Goal: Information Seeking & Learning: Learn about a topic

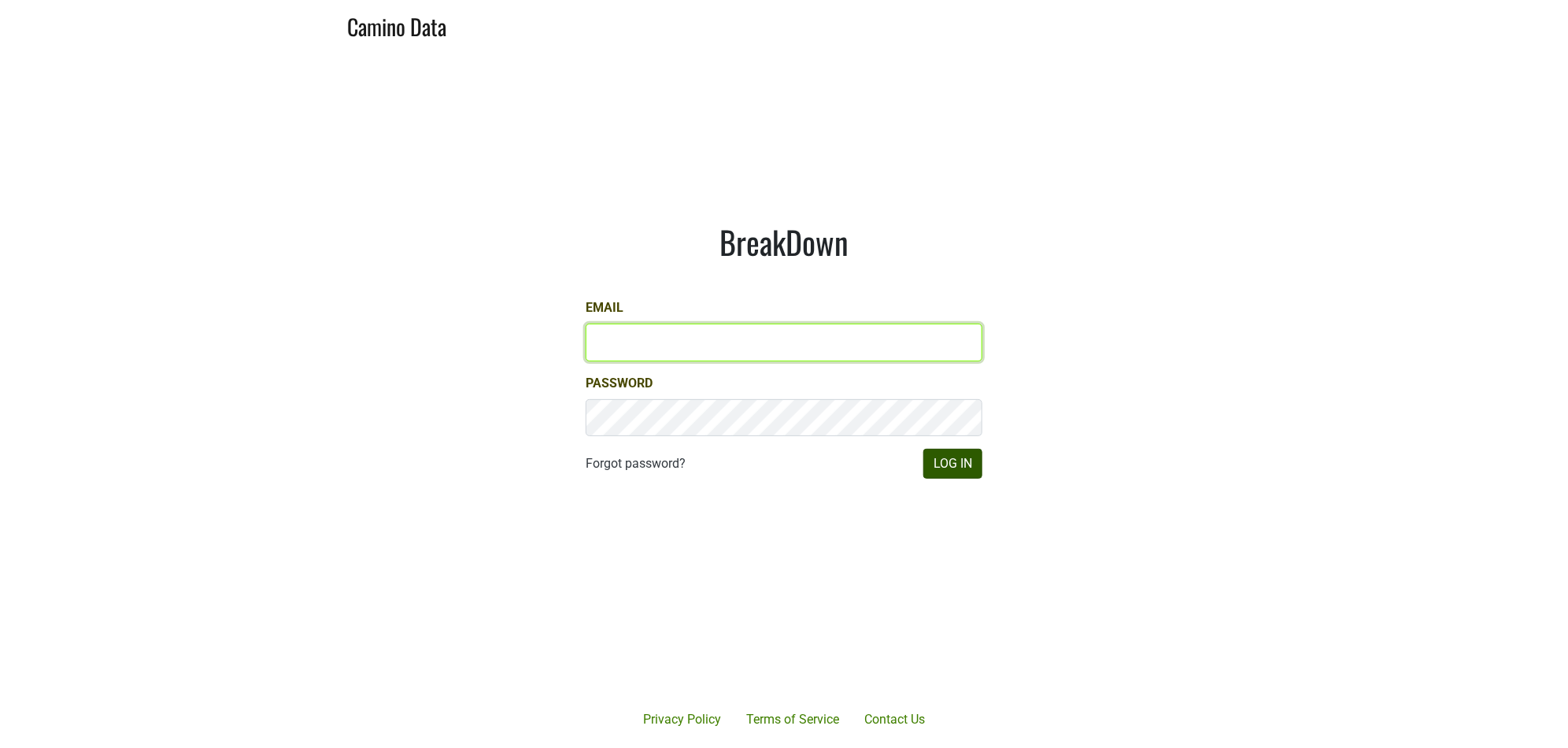
type input "jill@matthiasson.com"
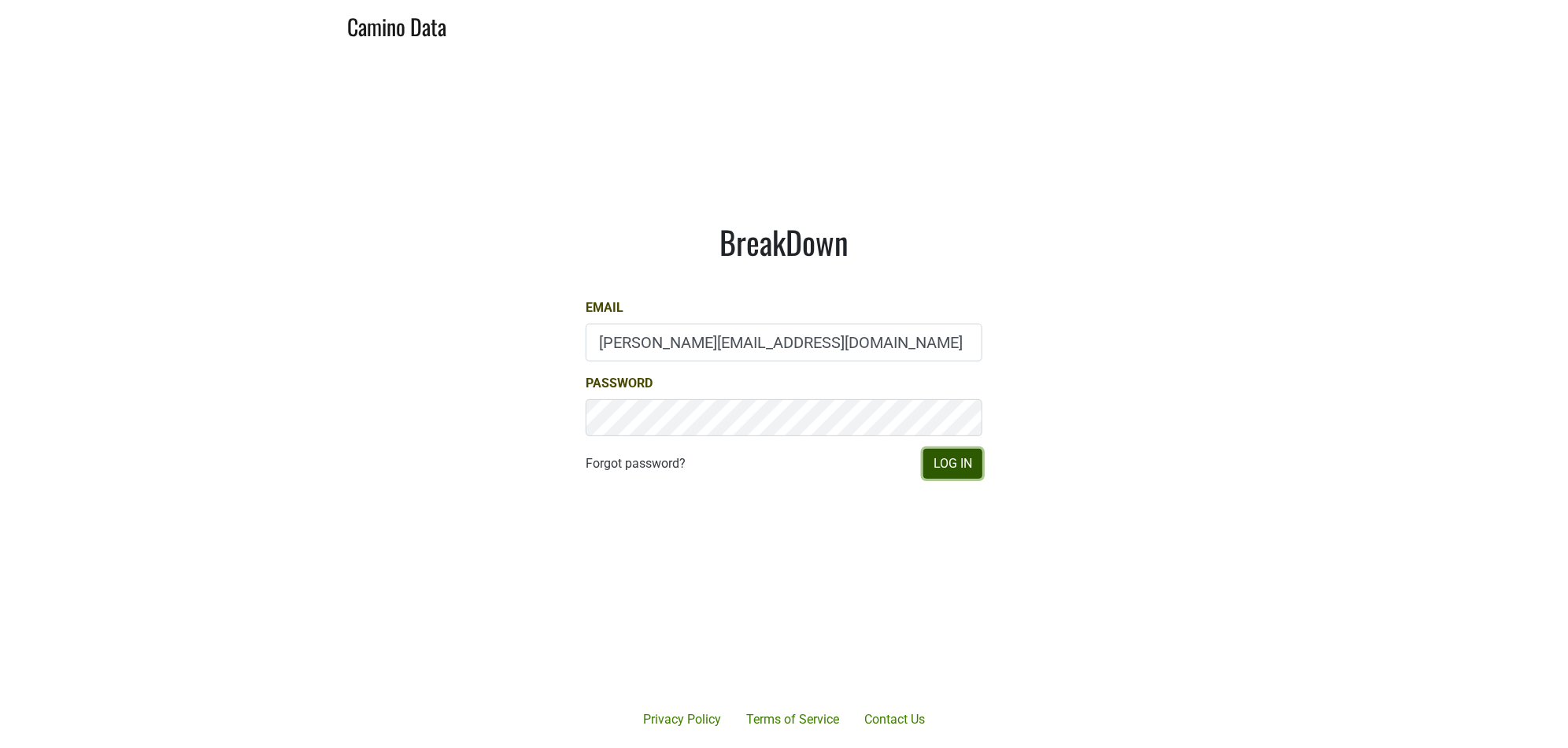
click at [931, 464] on button "Log In" at bounding box center [953, 464] width 59 height 30
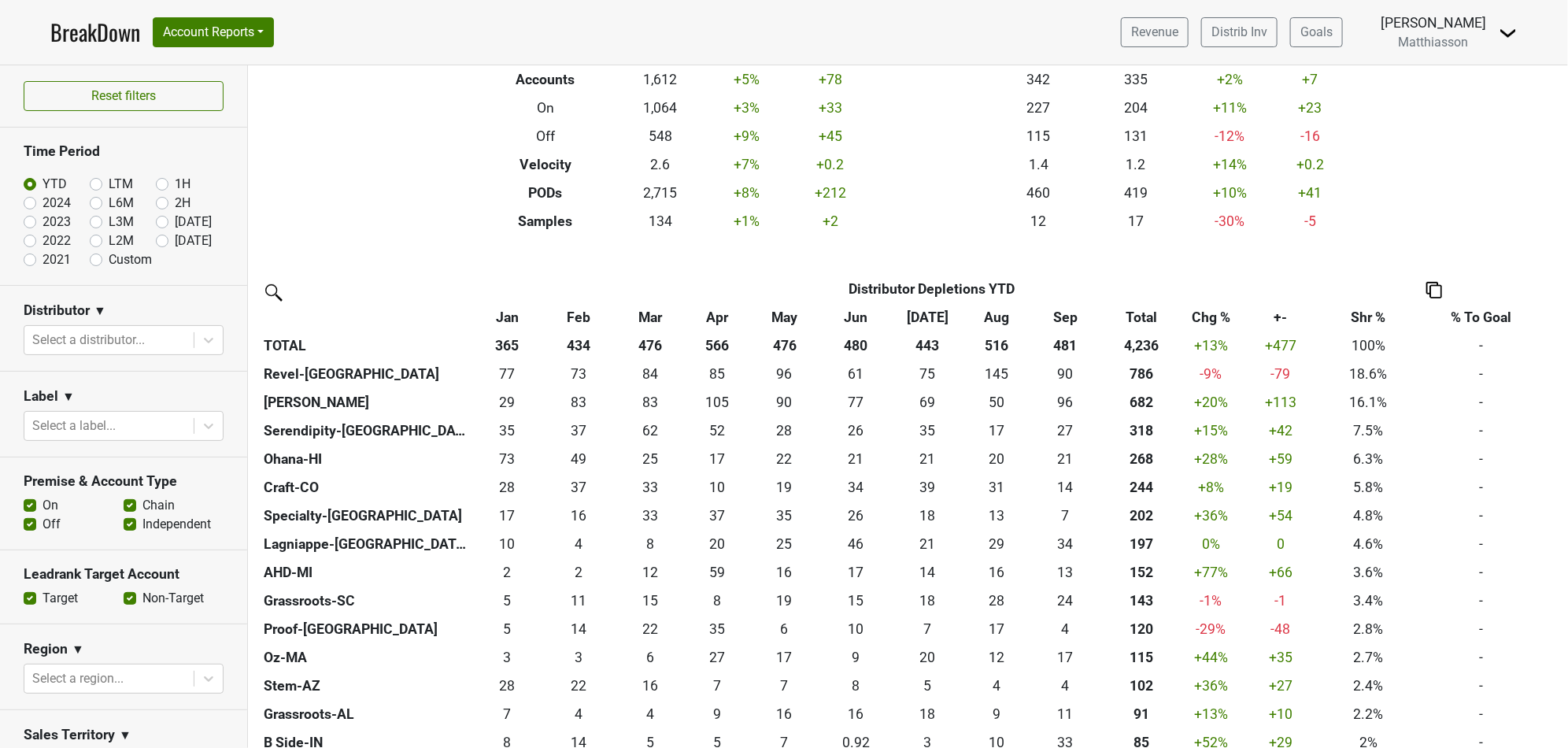
scroll to position [183, 0]
click at [1158, 34] on link "Revenue" at bounding box center [1154, 32] width 67 height 30
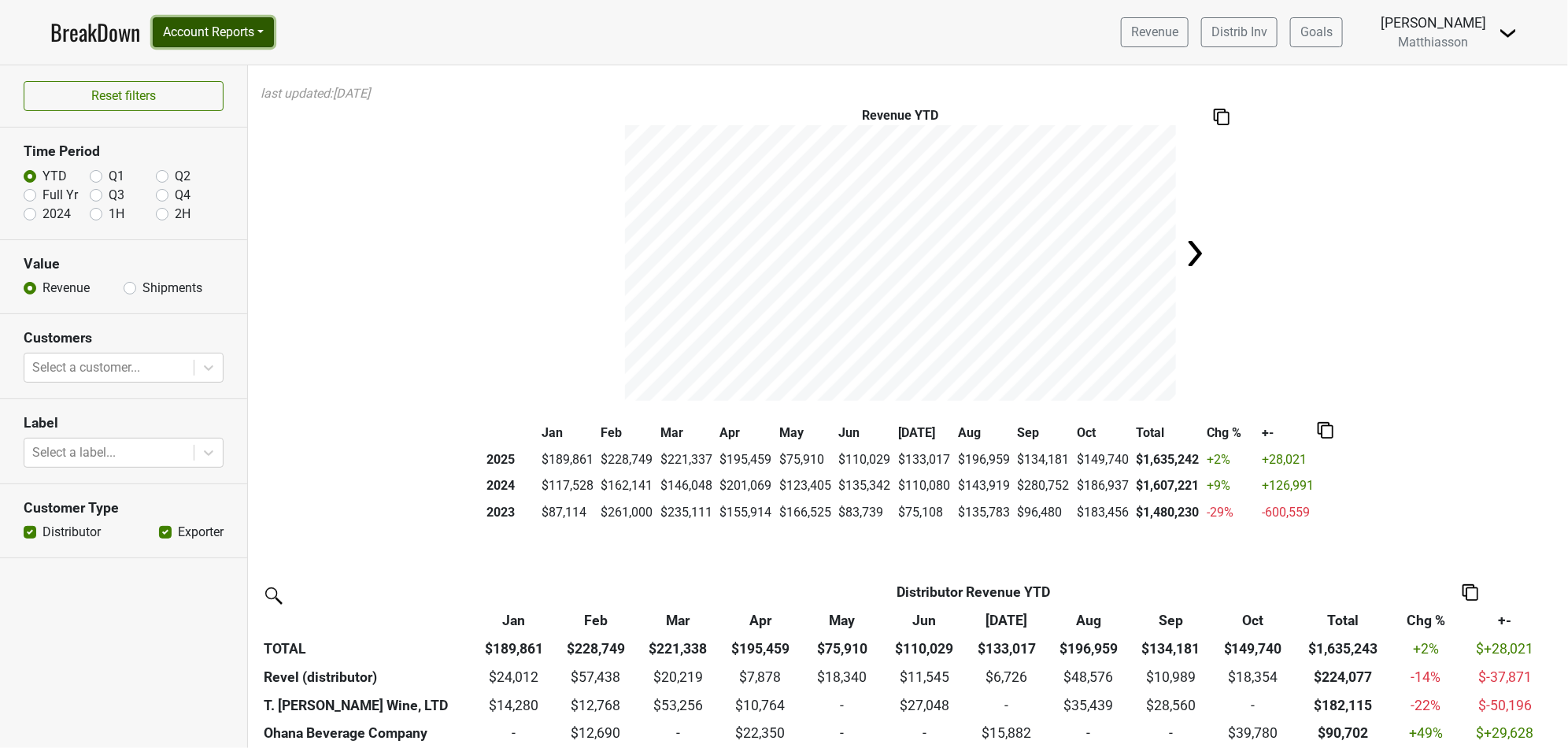
click at [204, 34] on button "Account Reports" at bounding box center [213, 32] width 121 height 30
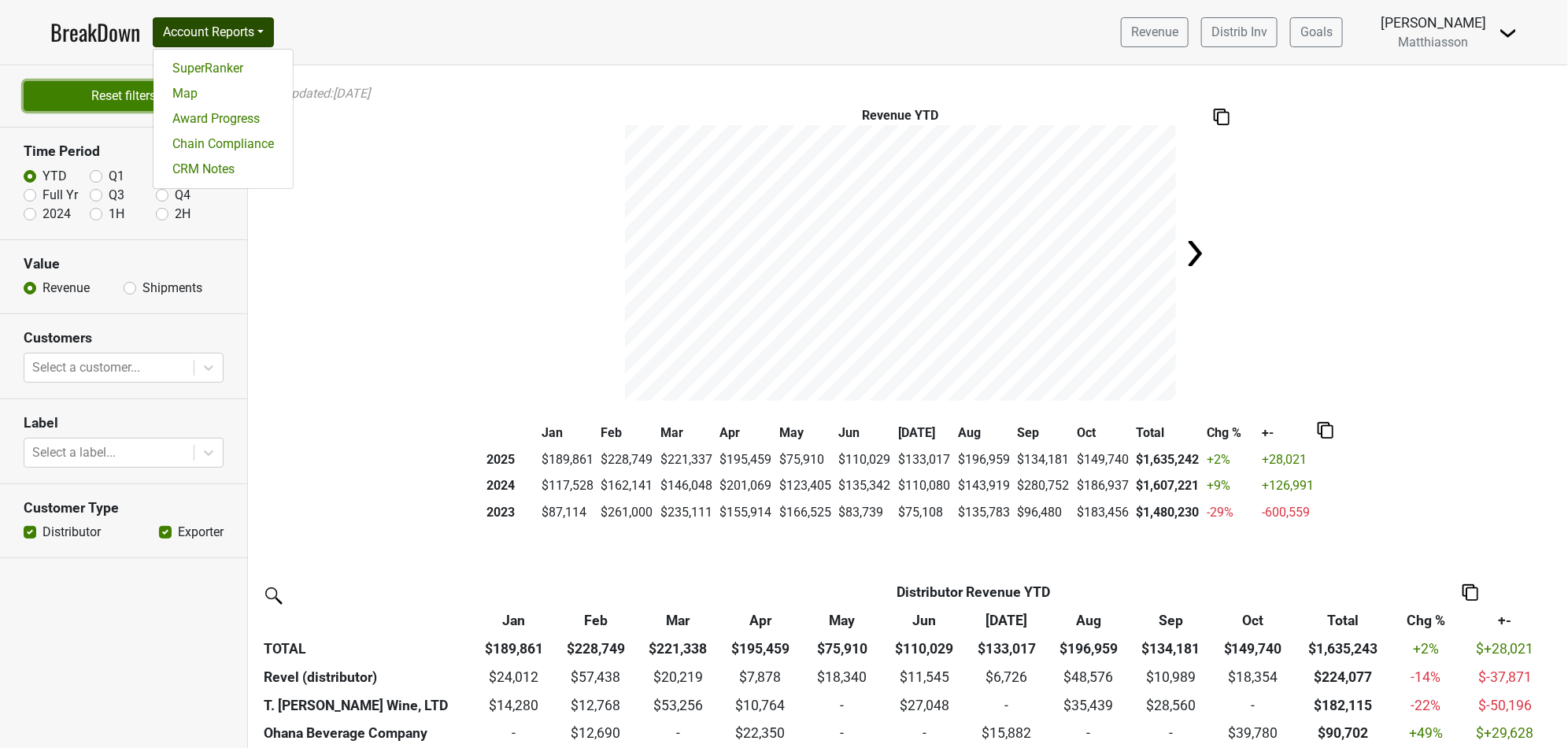
click at [111, 89] on button "Reset filters" at bounding box center [124, 96] width 200 height 30
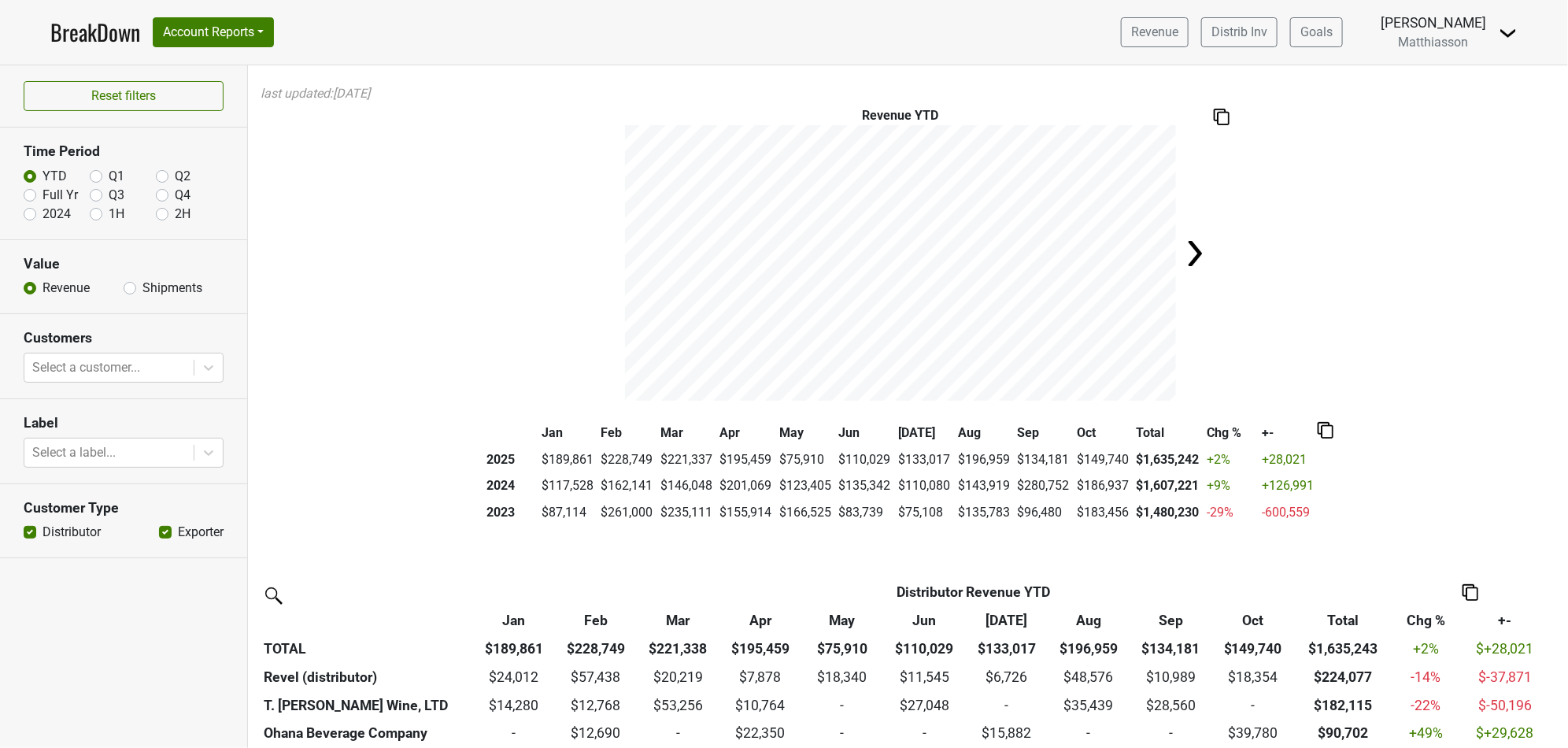
click at [109, 31] on link "BreakDown" at bounding box center [95, 32] width 89 height 33
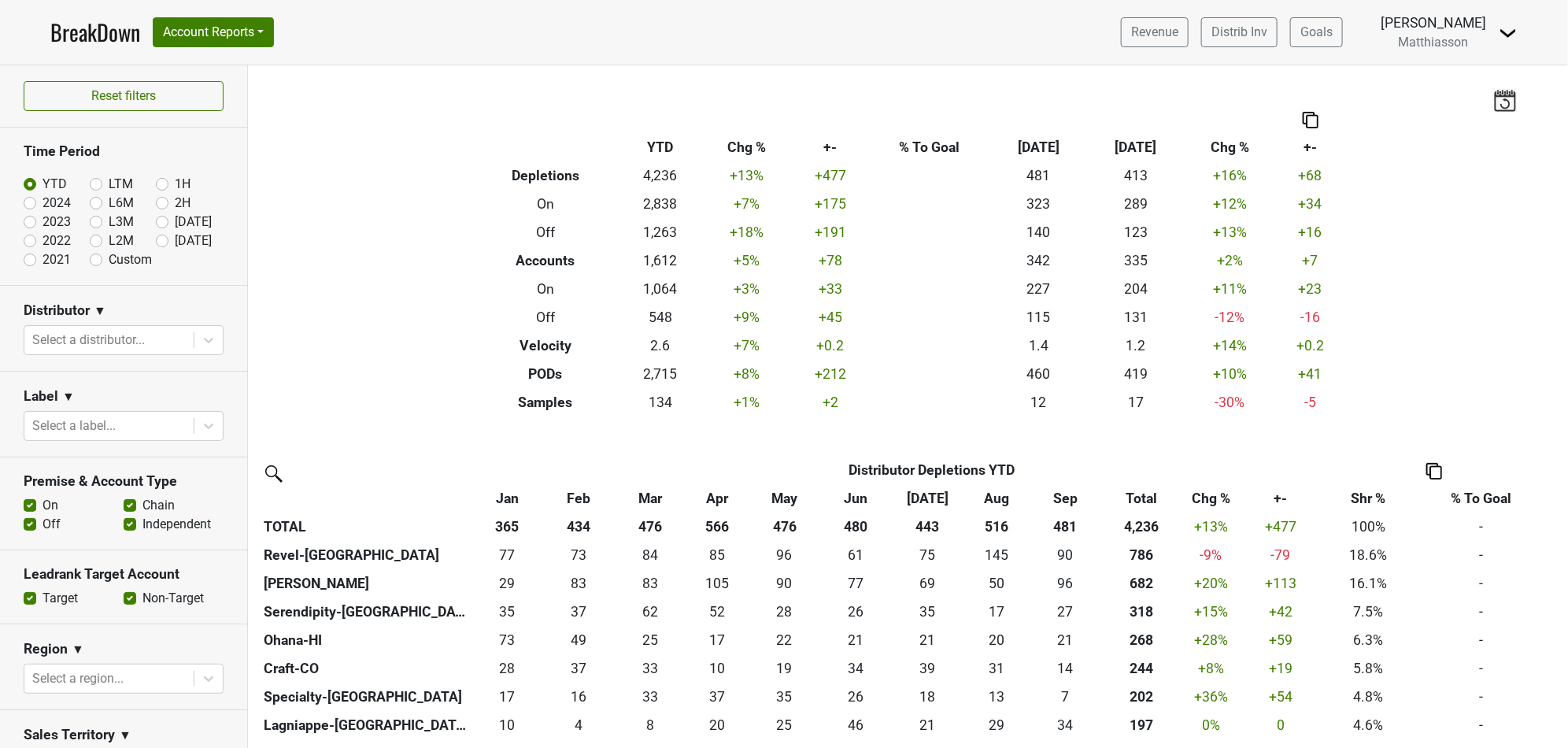
click at [175, 243] on label "[DATE]" at bounding box center [194, 241] width 37 height 18
click at [156, 243] on input "Oct '25" at bounding box center [187, 239] width 63 height 16
radio input "true"
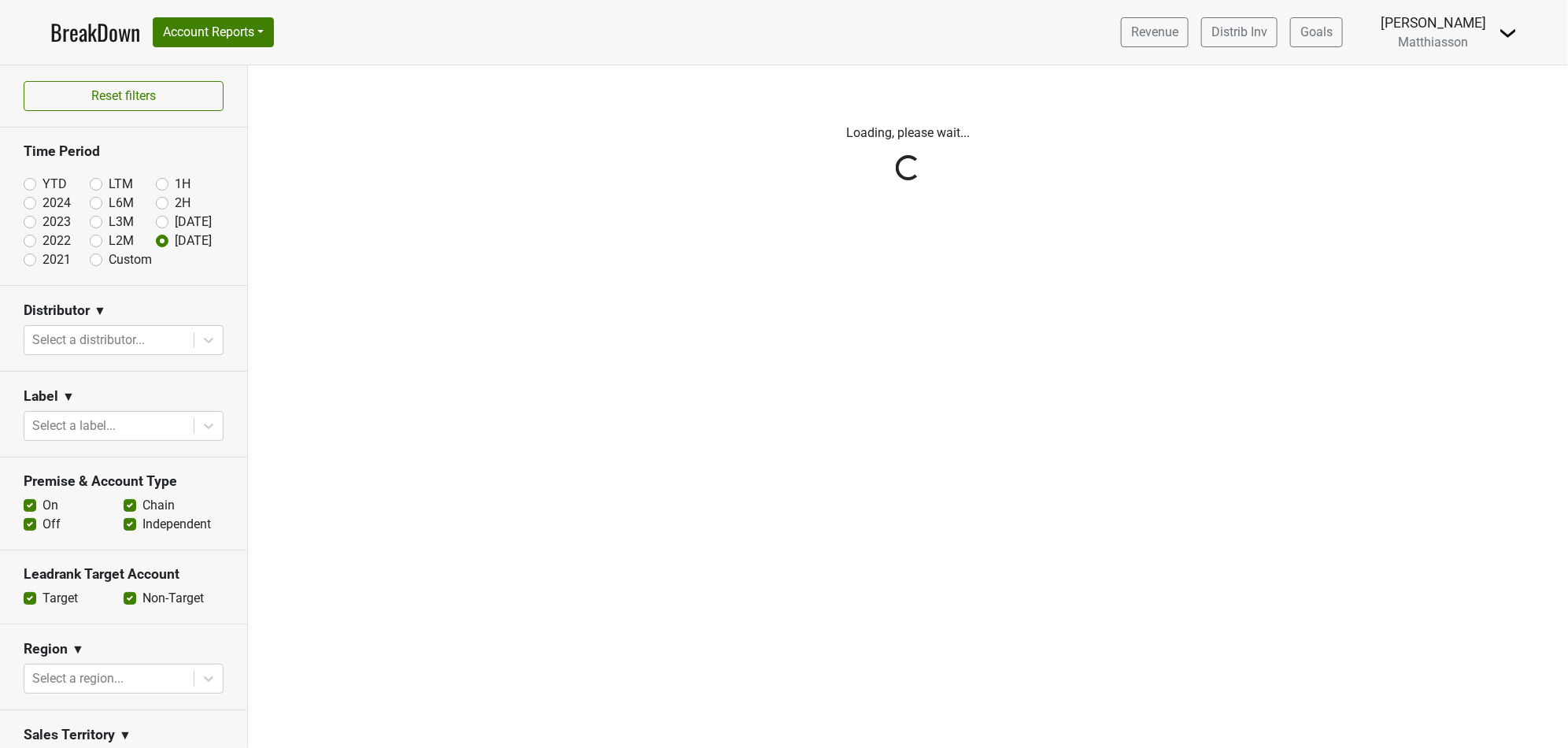
click at [150, 220] on div "Reset filters Time Period YTD LTM 1H 2024 L6M 2H 2023 L3M Sep '25 2022 L2M Oct …" at bounding box center [124, 407] width 248 height 683
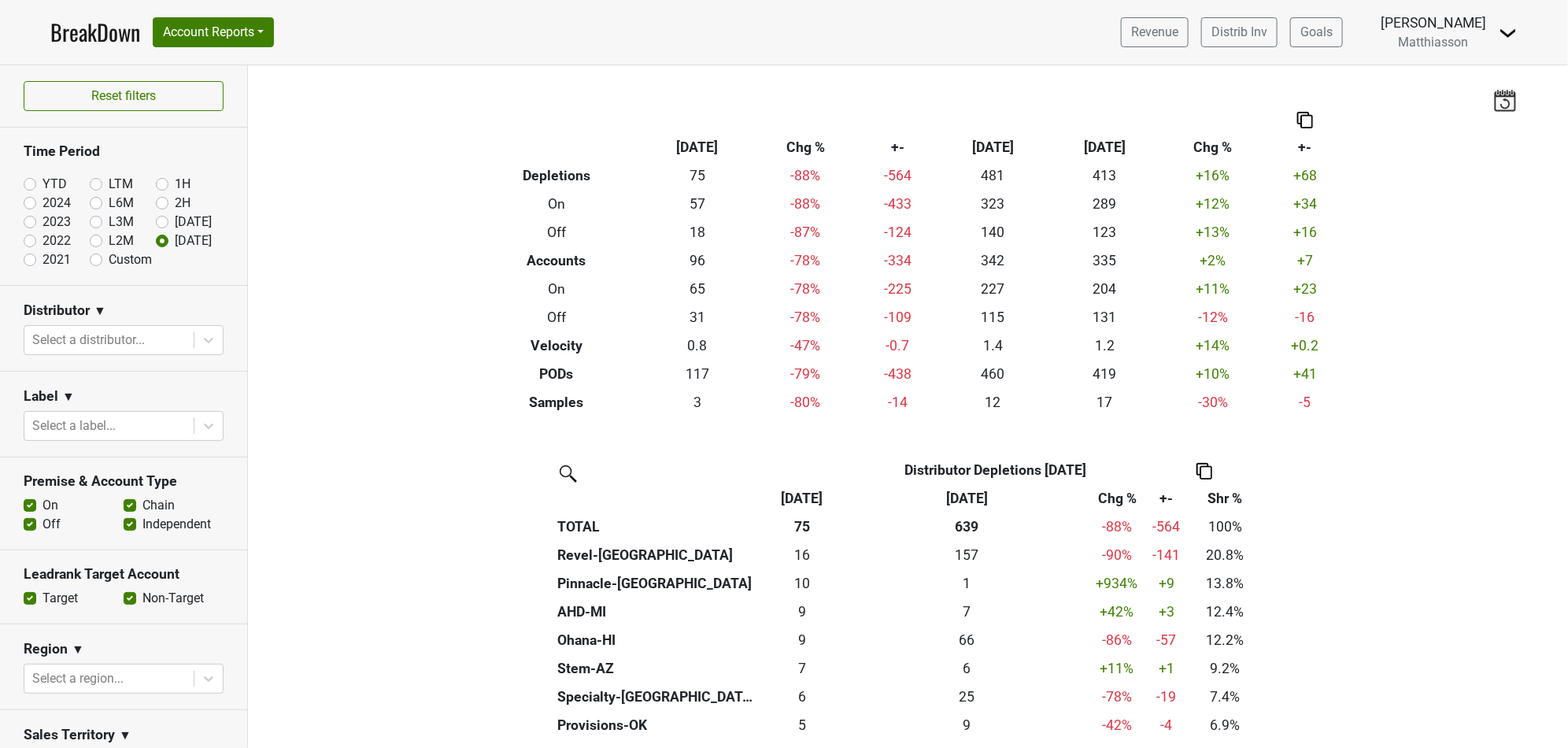
click at [175, 220] on label "[DATE]" at bounding box center [194, 222] width 37 height 18
click at [156, 220] on input "[DATE]" at bounding box center [187, 220] width 63 height 16
radio input "true"
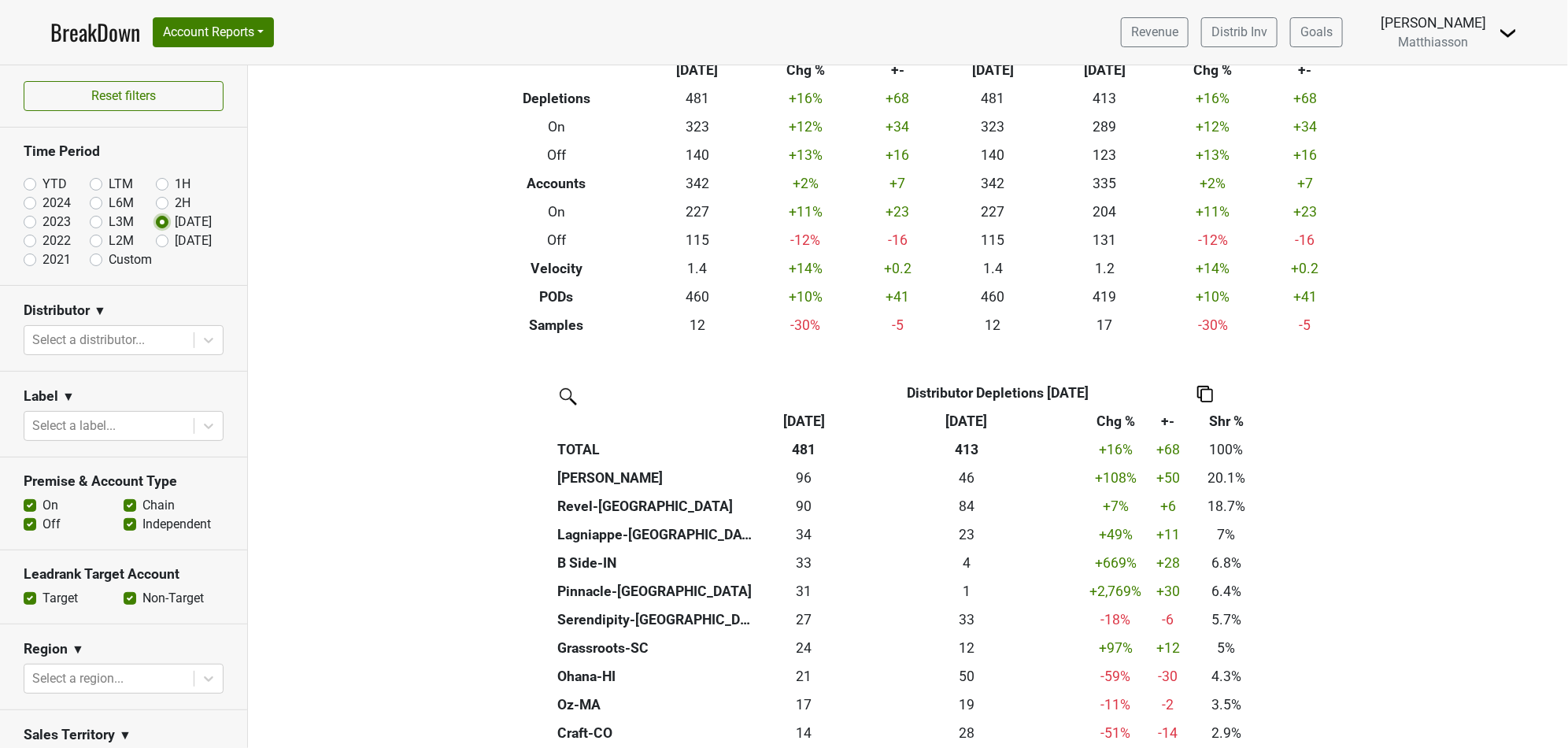
scroll to position [154, 0]
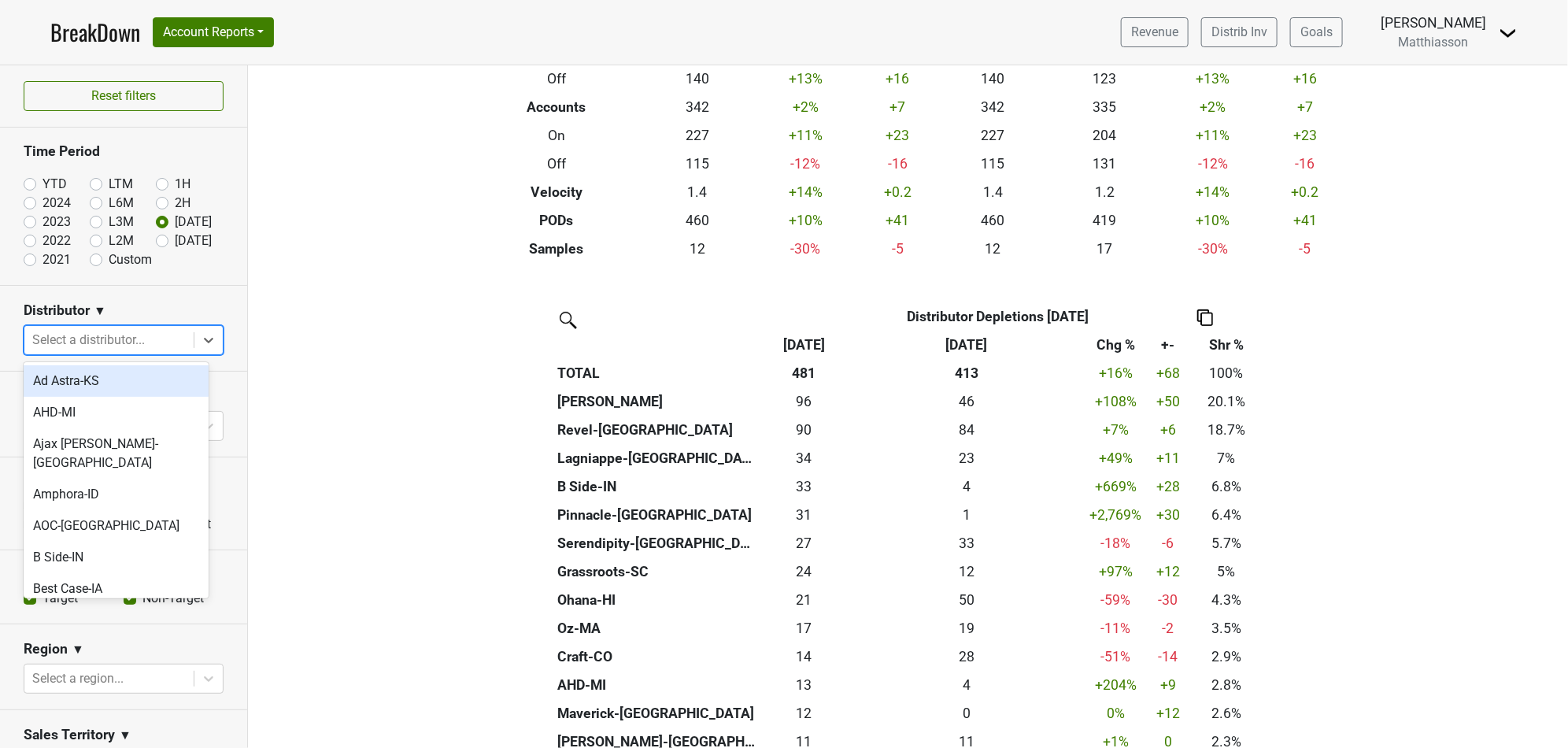
click at [156, 335] on div at bounding box center [109, 340] width 154 height 22
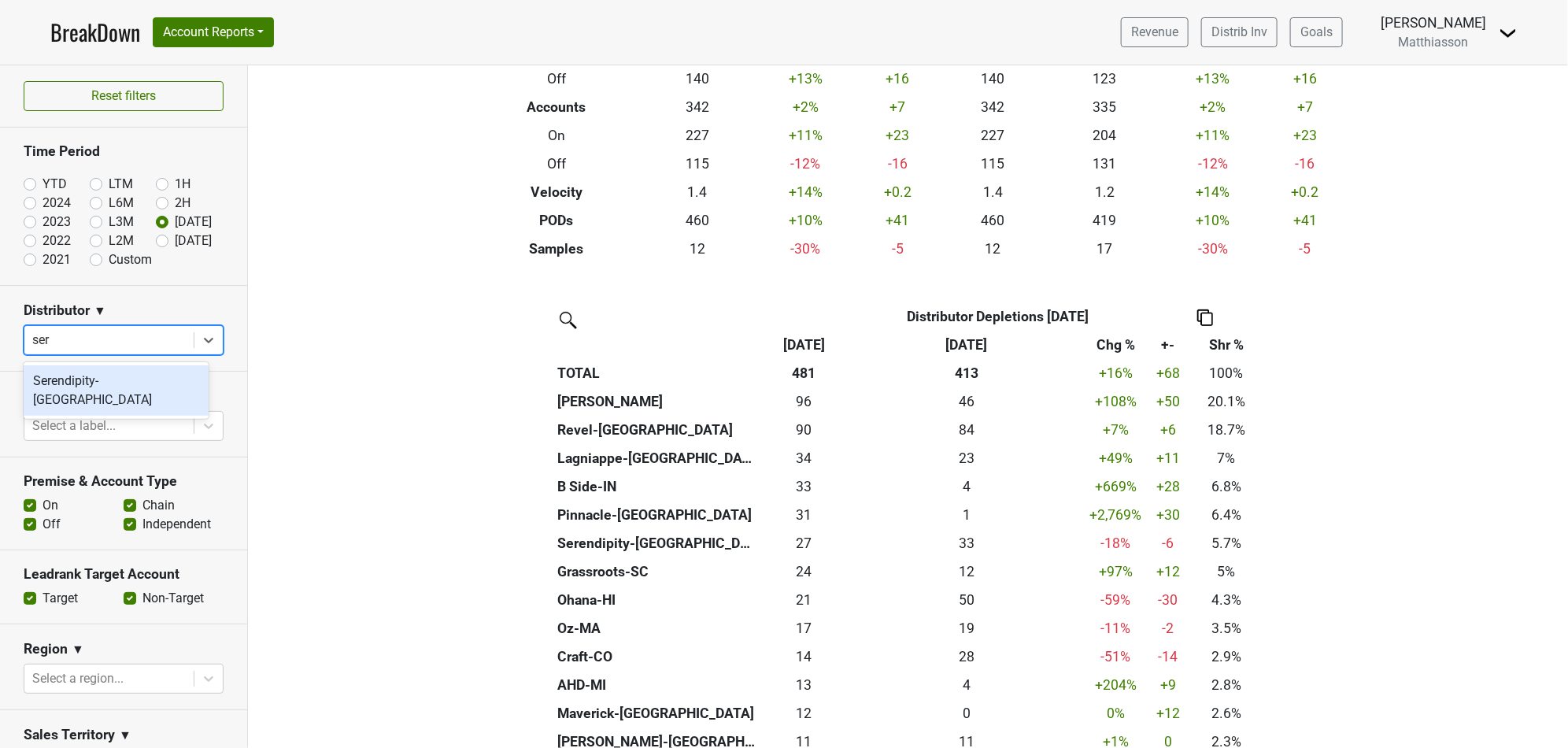
type input "ser"
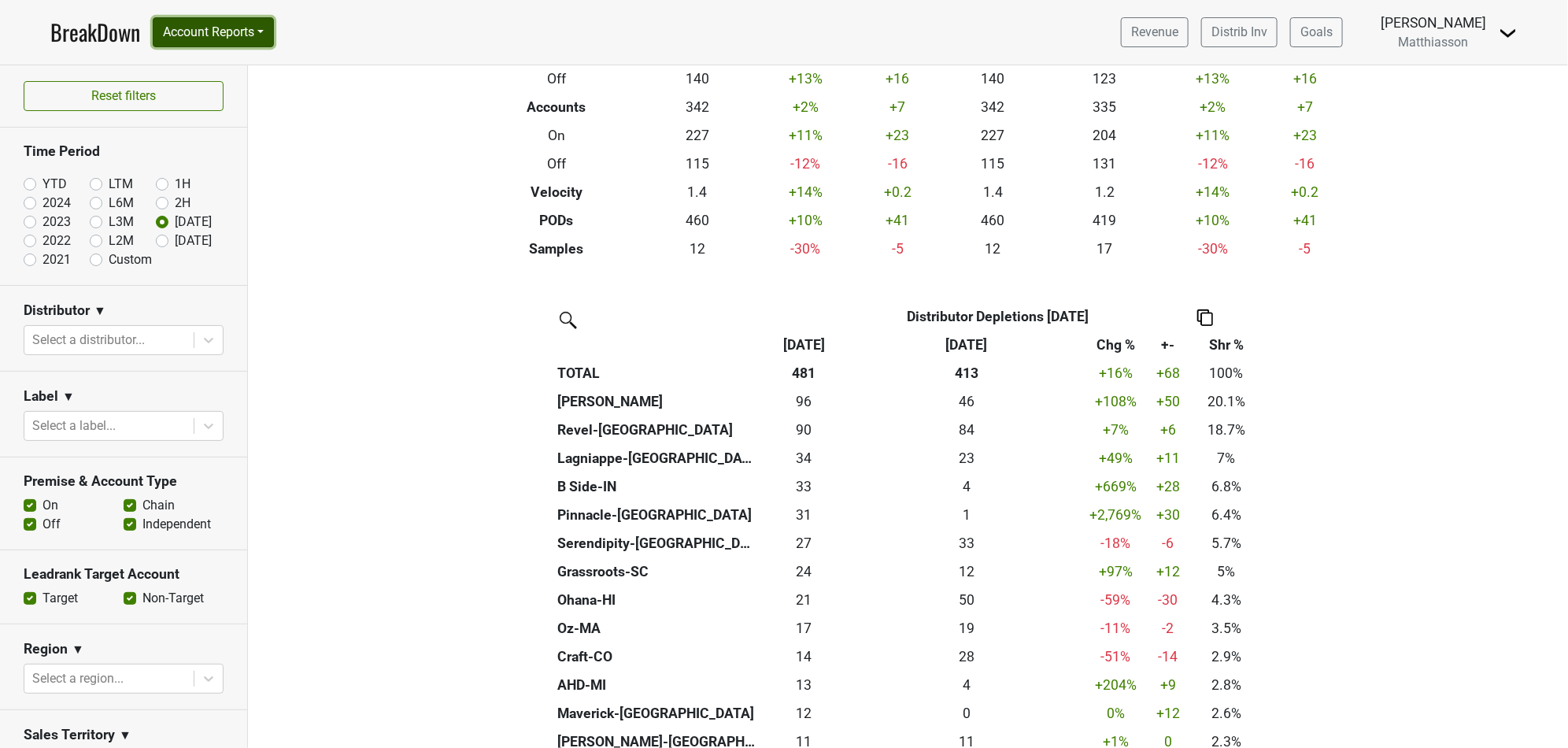
click at [236, 27] on button "Account Reports" at bounding box center [213, 32] width 121 height 30
click at [234, 59] on link "SuperRanker" at bounding box center [223, 68] width 139 height 25
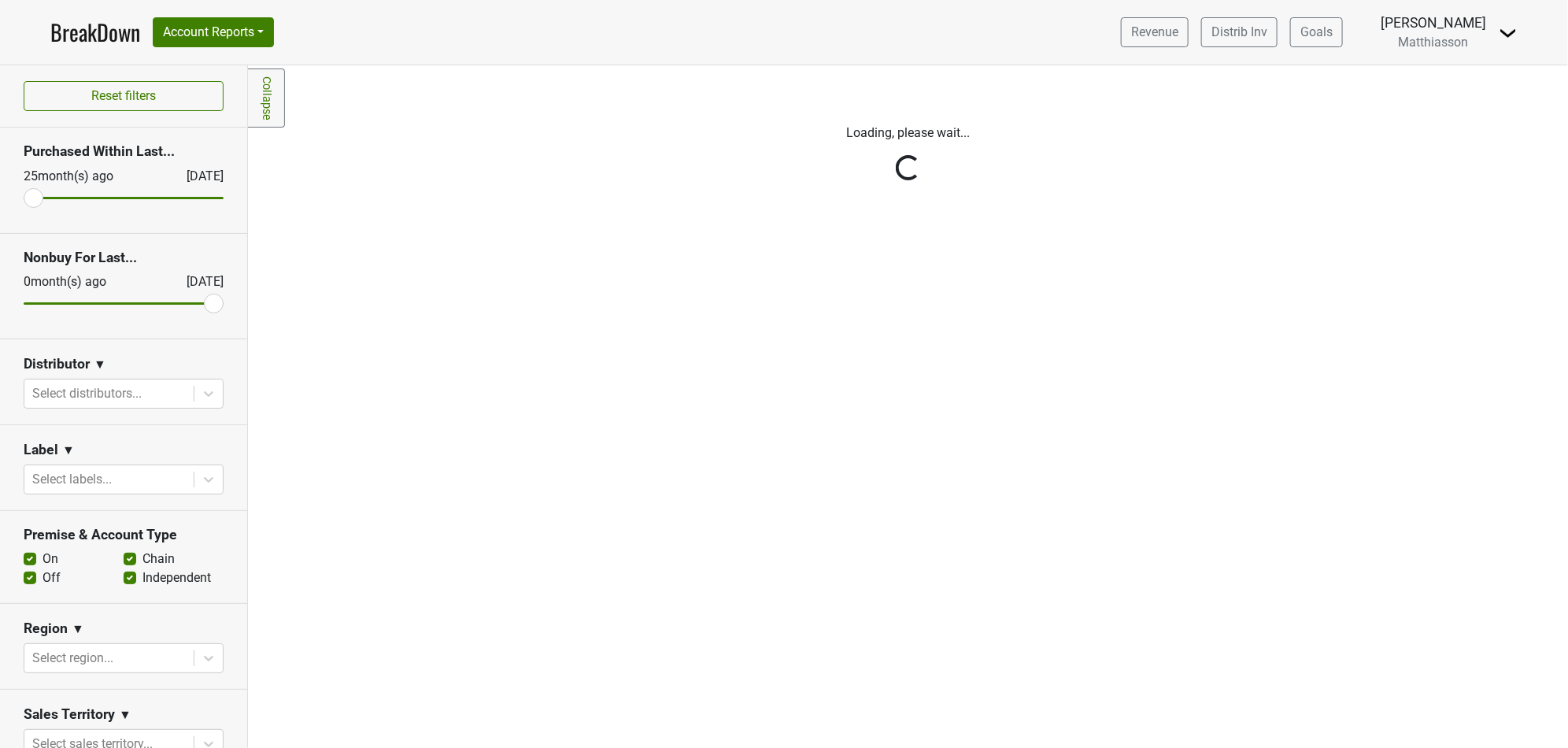
click at [106, 398] on div "Reset filters Purchased Within Last... 25 month(s) ago Oct '25 Nonbuy For Last.…" at bounding box center [124, 407] width 248 height 683
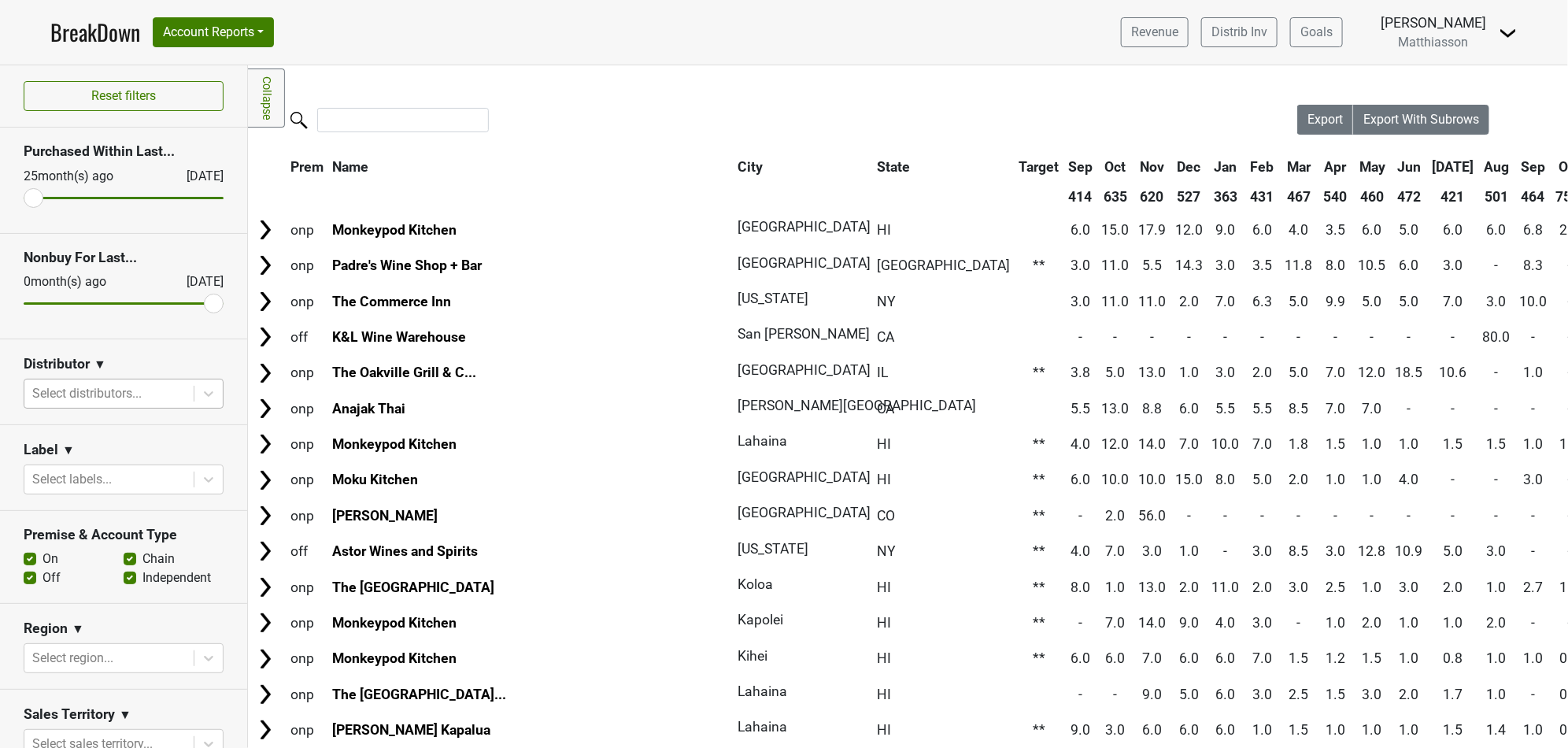
click at [107, 394] on div at bounding box center [109, 394] width 154 height 22
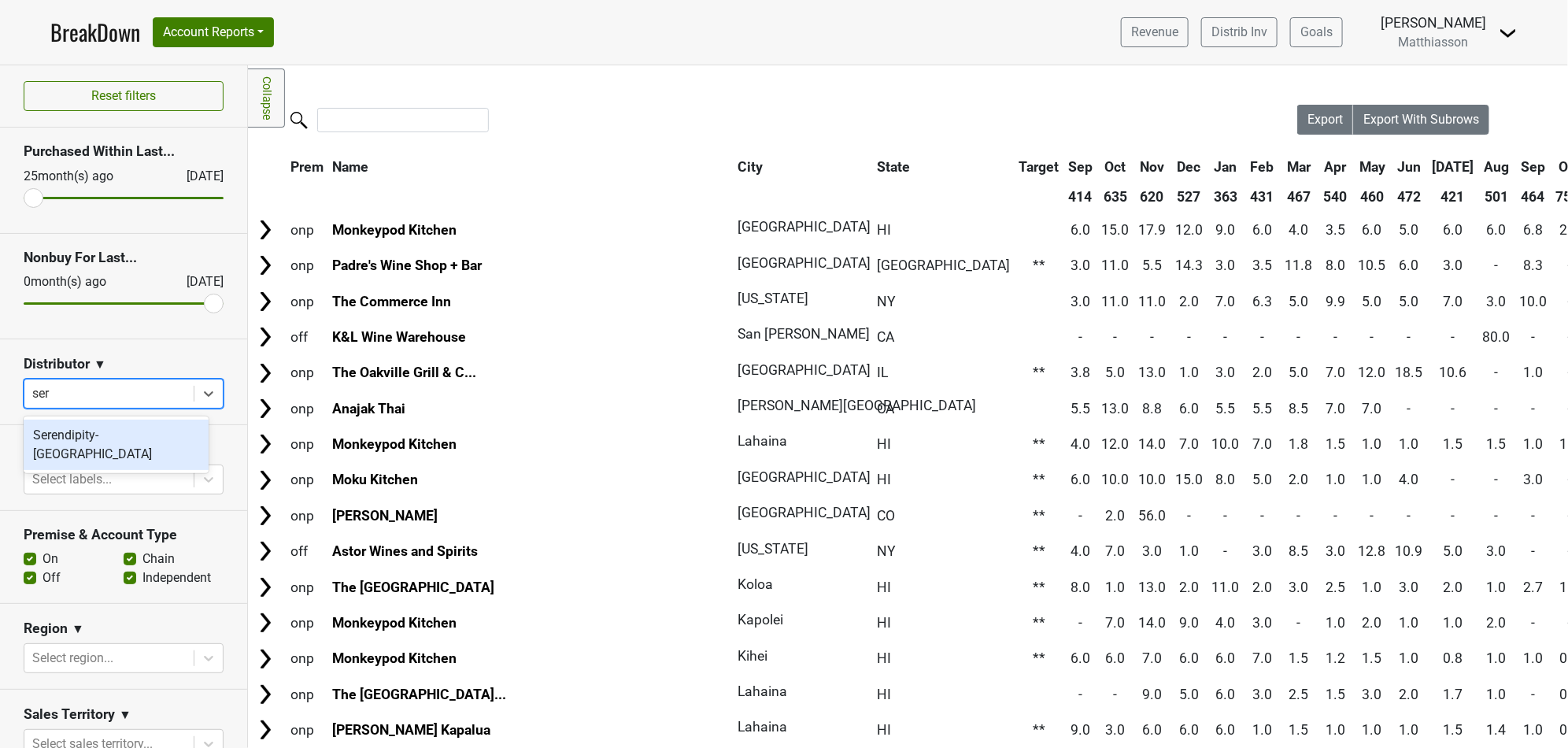
type input "sere"
click at [88, 444] on div "Serendipity-[GEOGRAPHIC_DATA]" at bounding box center [116, 445] width 185 height 51
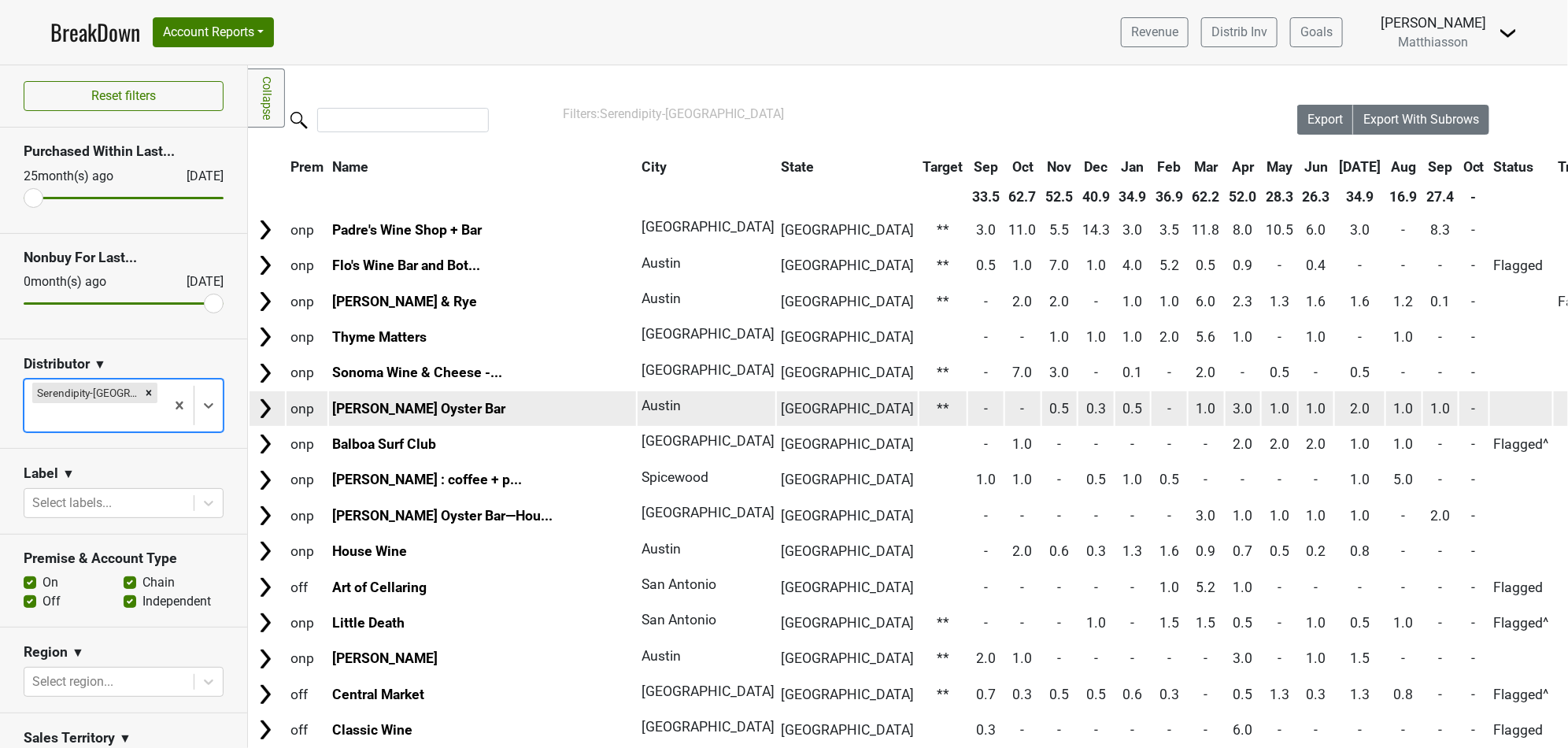
click at [265, 407] on img at bounding box center [265, 409] width 24 height 24
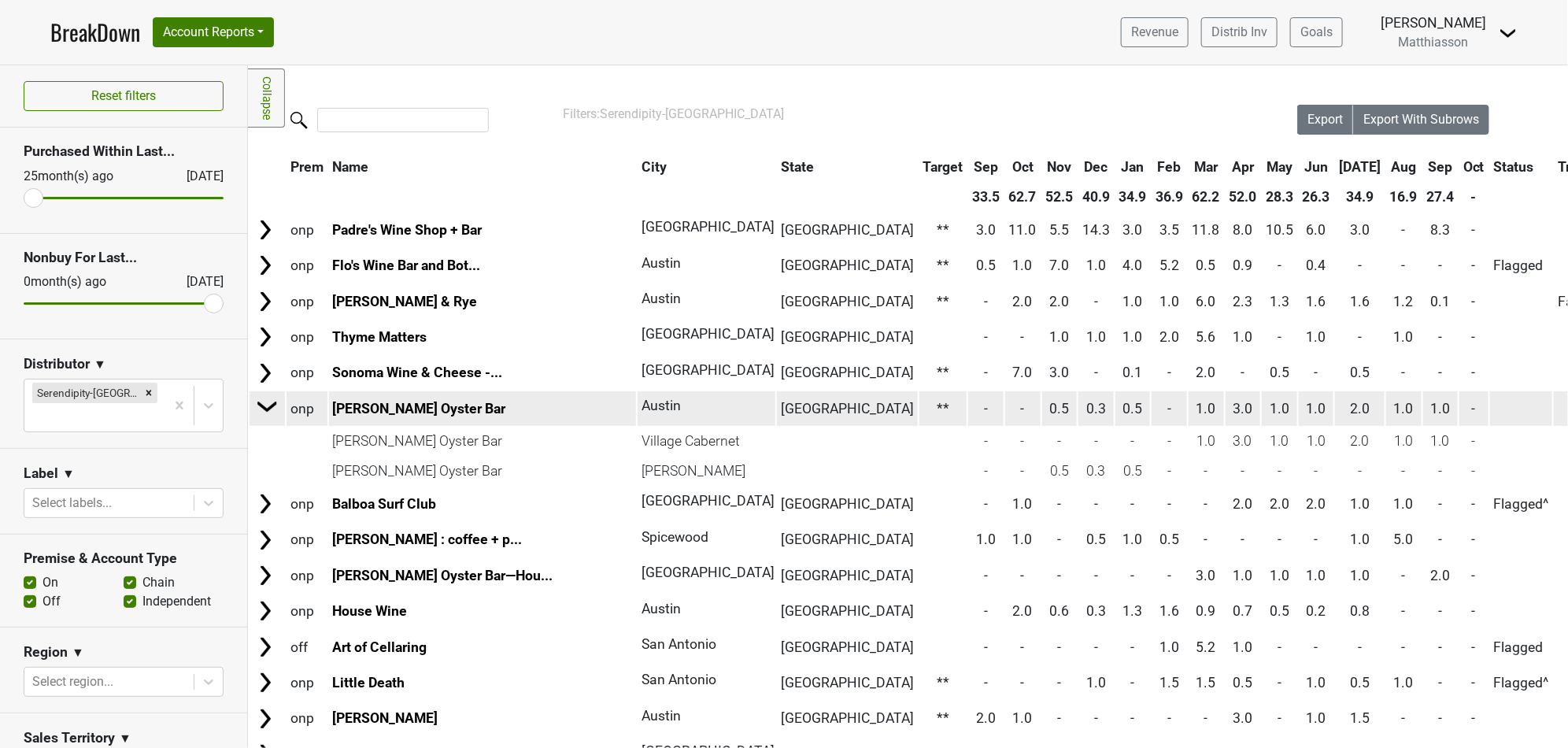
click at [265, 407] on img at bounding box center [268, 407] width 24 height 24
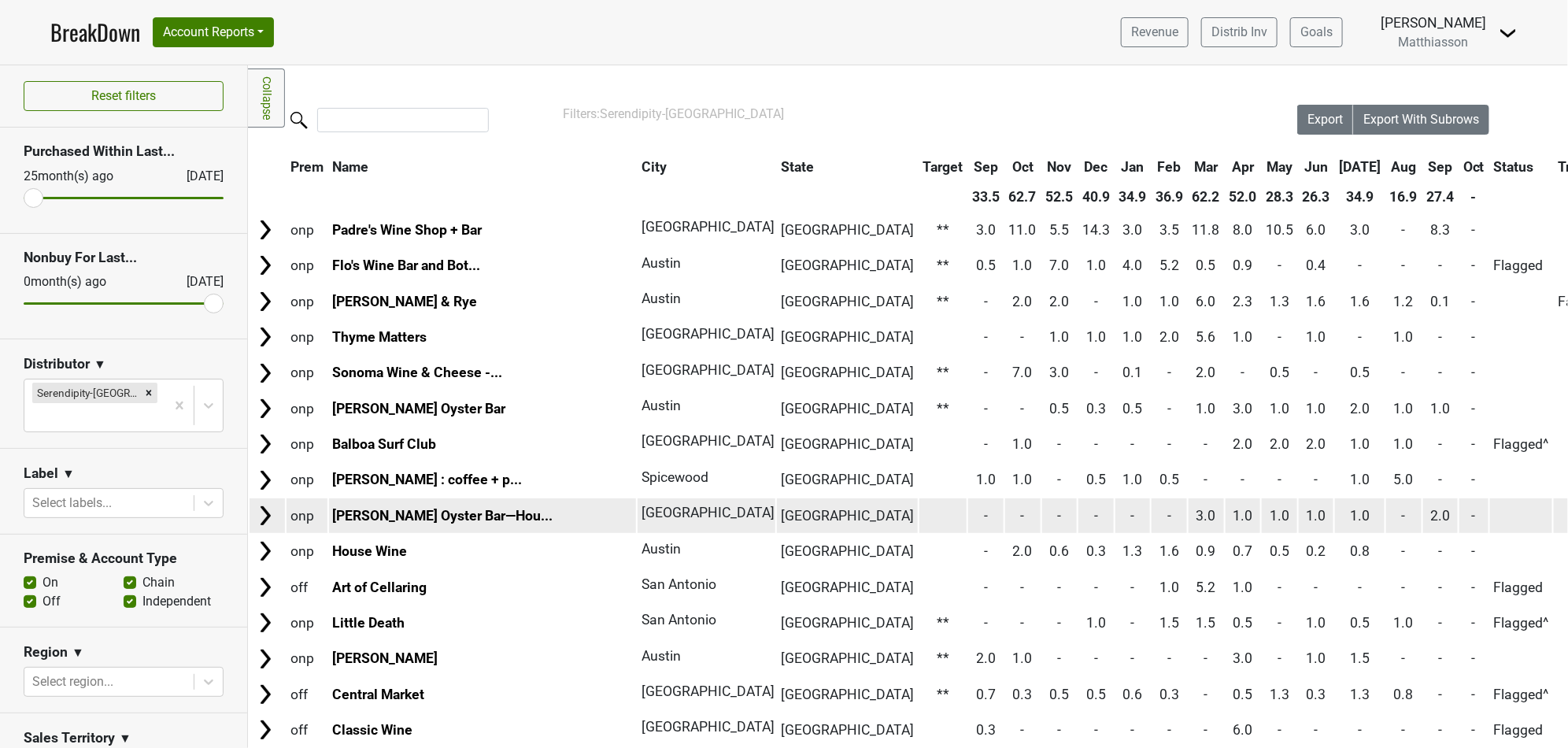
click at [267, 504] on img at bounding box center [265, 516] width 24 height 24
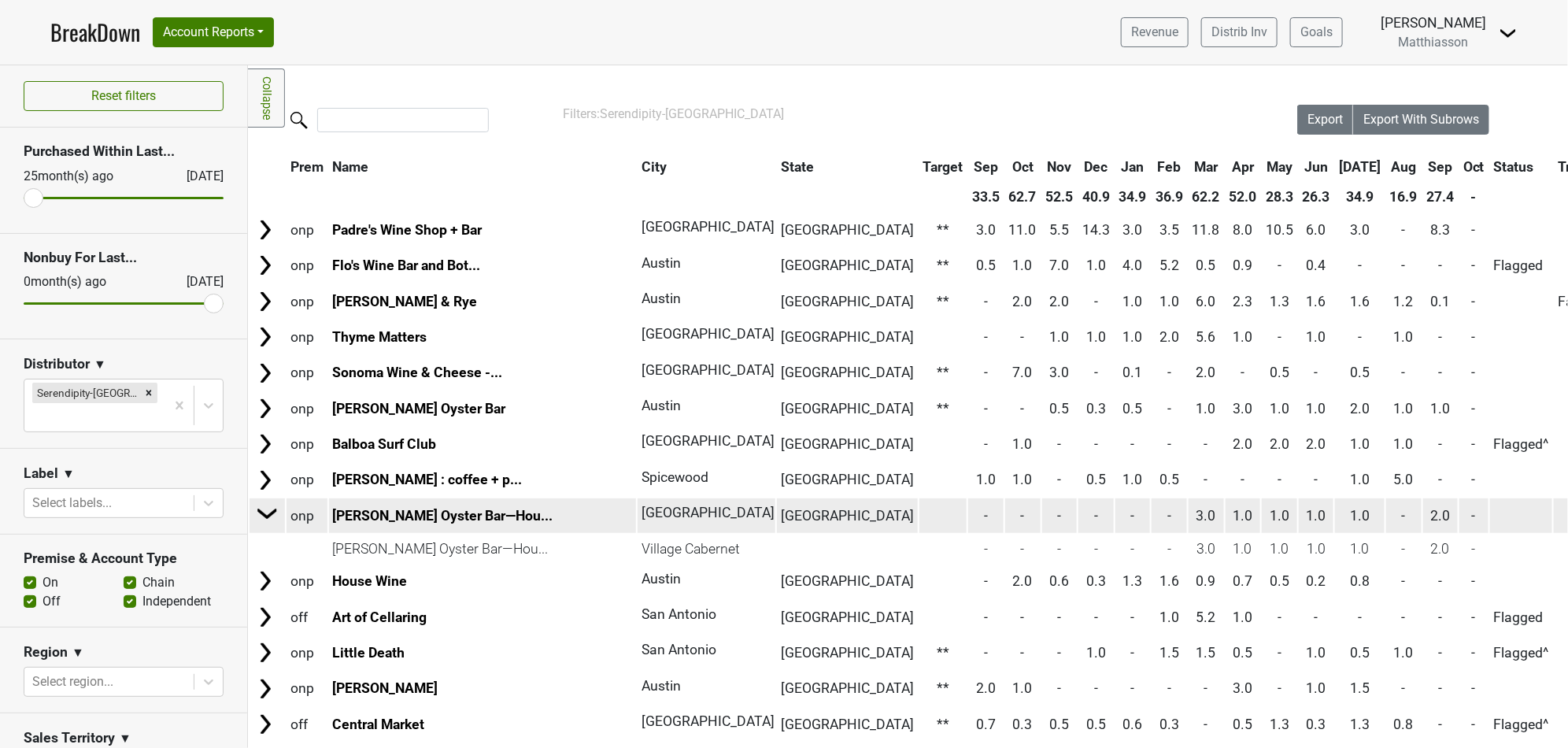
click at [267, 502] on img at bounding box center [268, 514] width 24 height 24
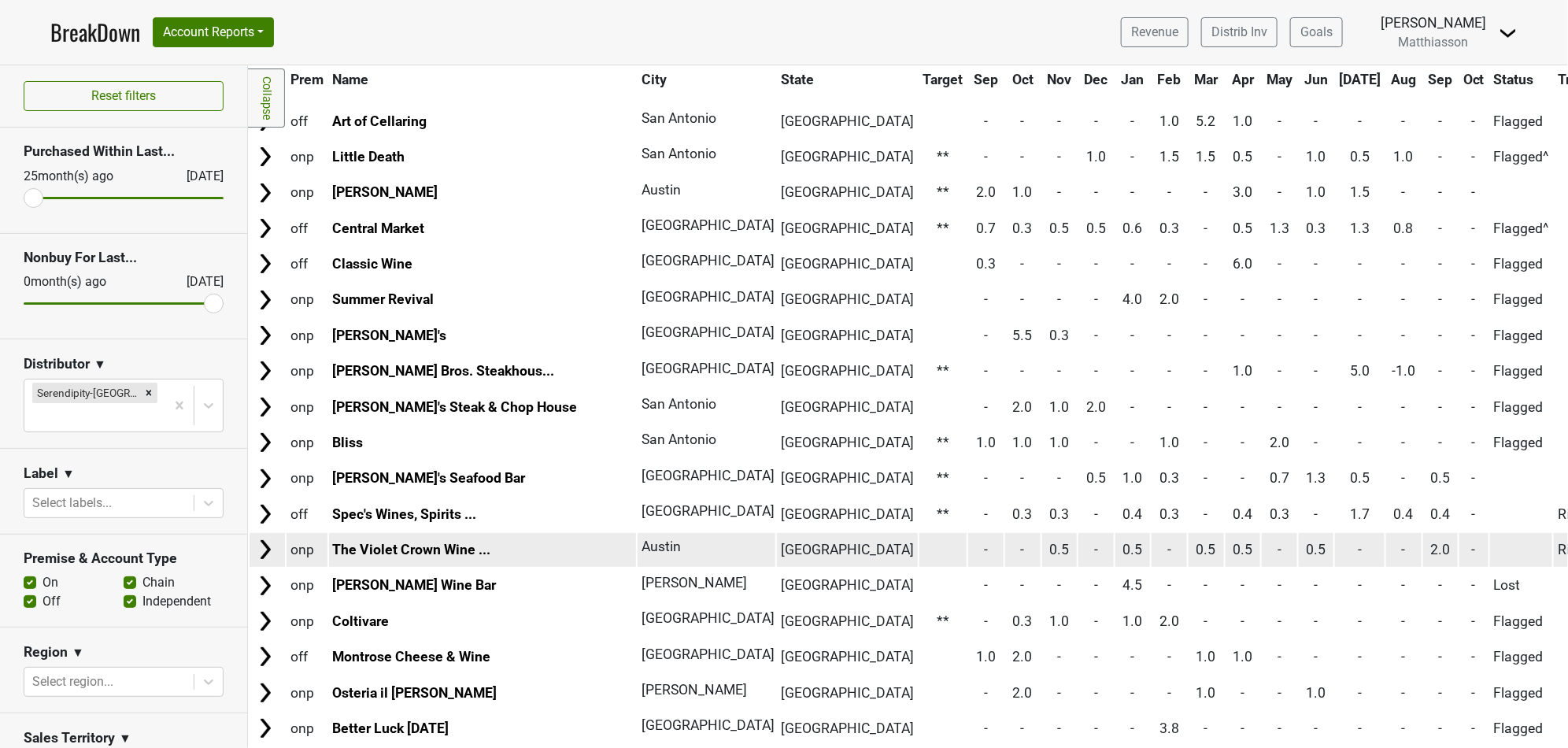
scroll to position [467, 0]
click at [270, 537] on img at bounding box center [265, 549] width 24 height 24
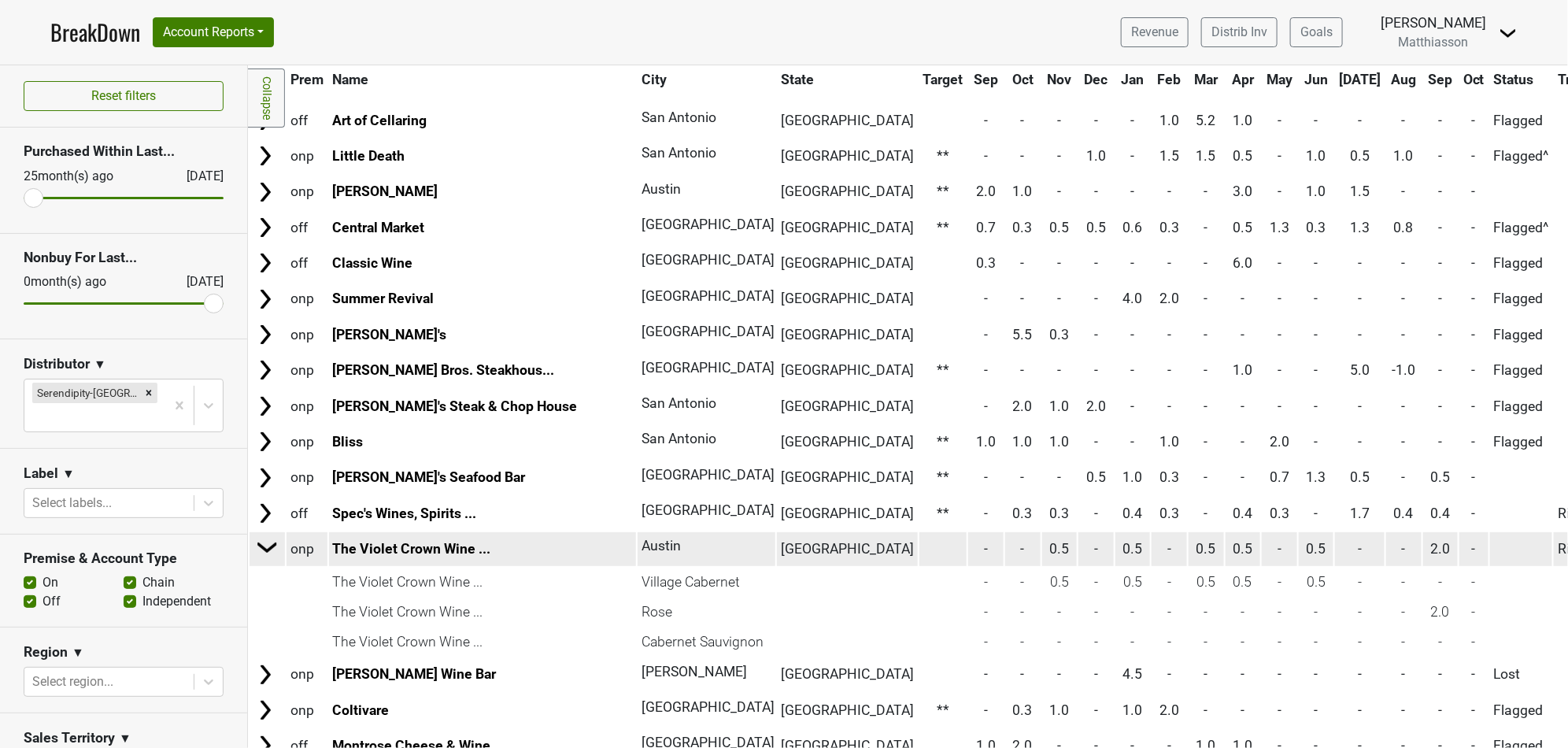
click at [270, 536] on img at bounding box center [268, 548] width 24 height 24
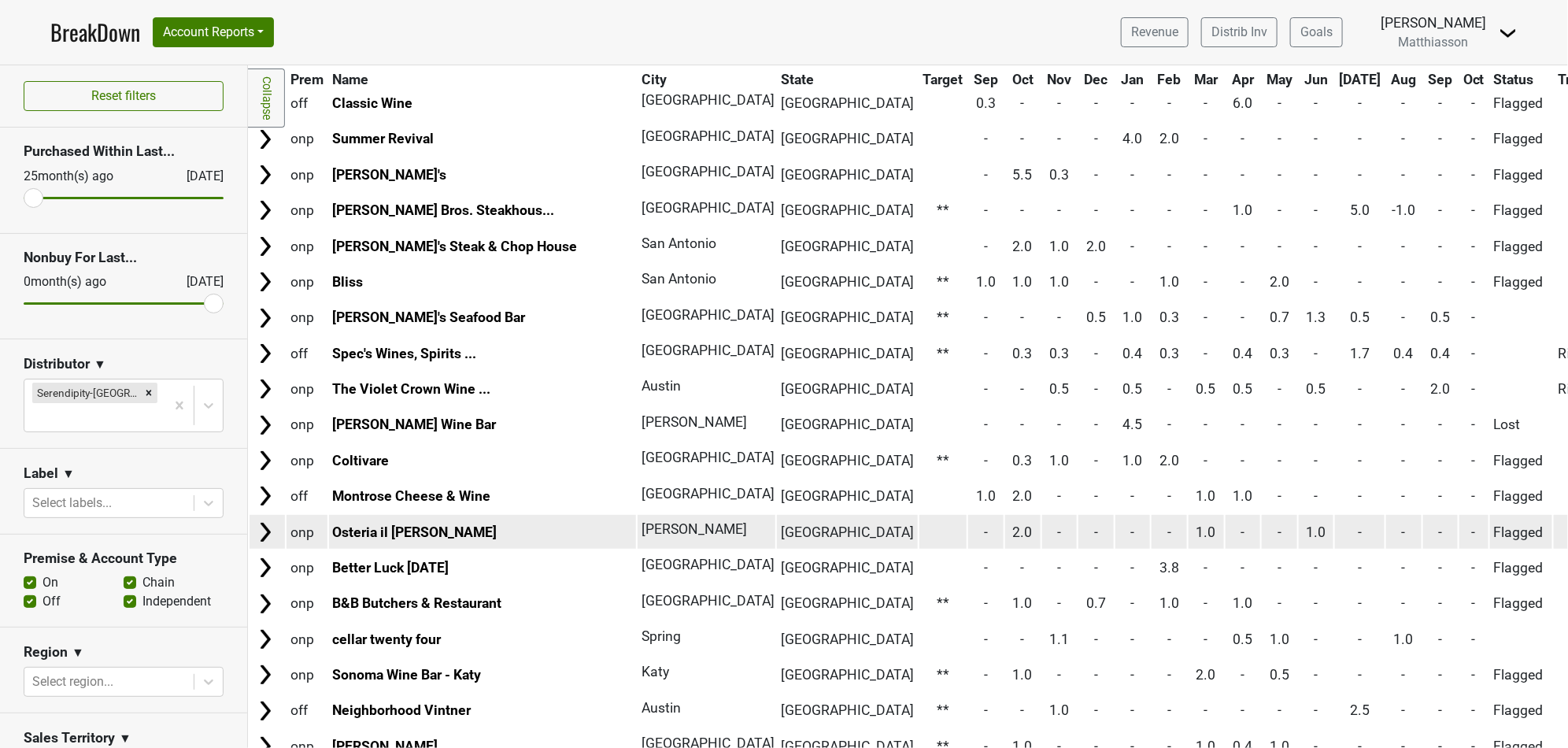
scroll to position [0, 0]
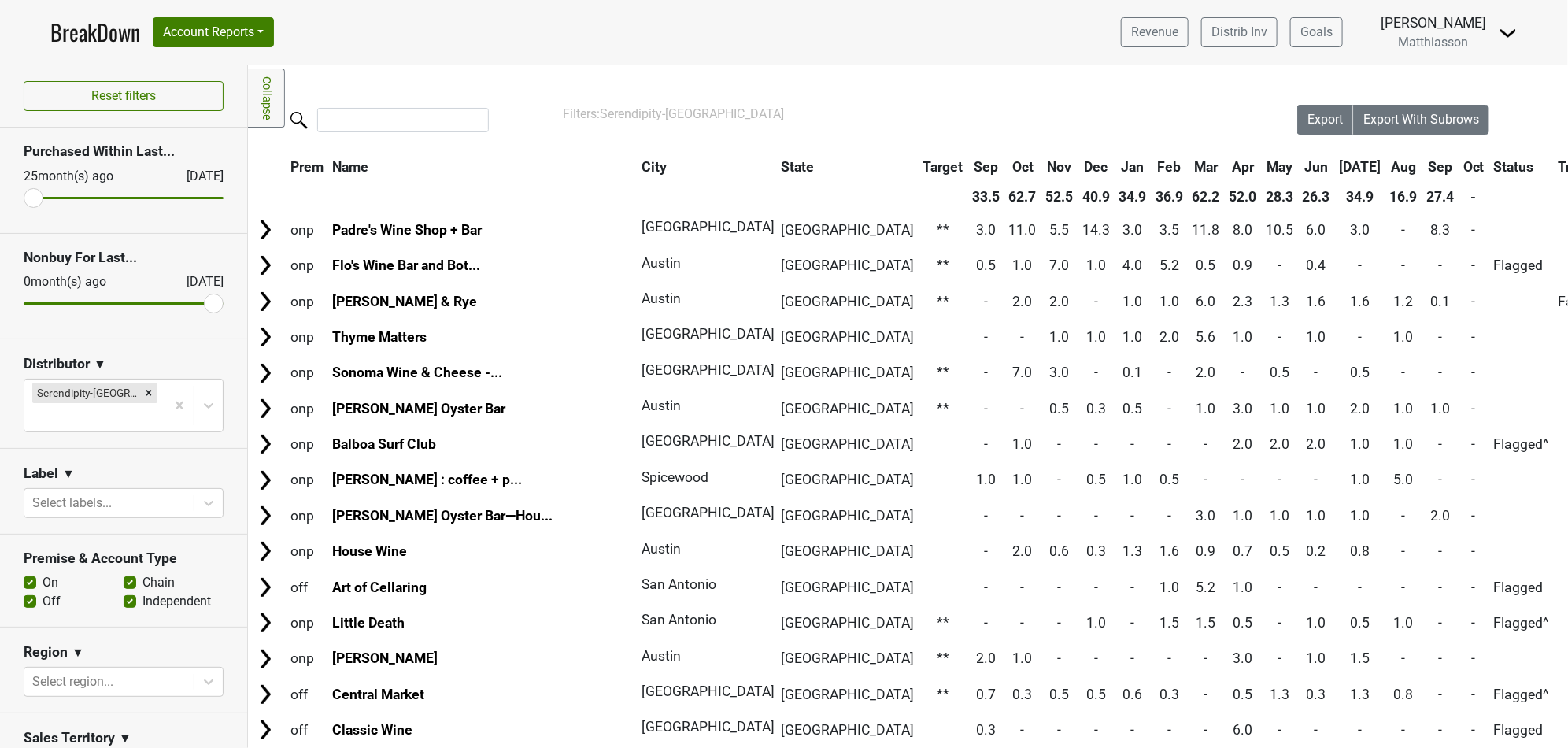
click at [898, 111] on div "Filters: Serendipity-TX" at bounding box center [908, 114] width 690 height 18
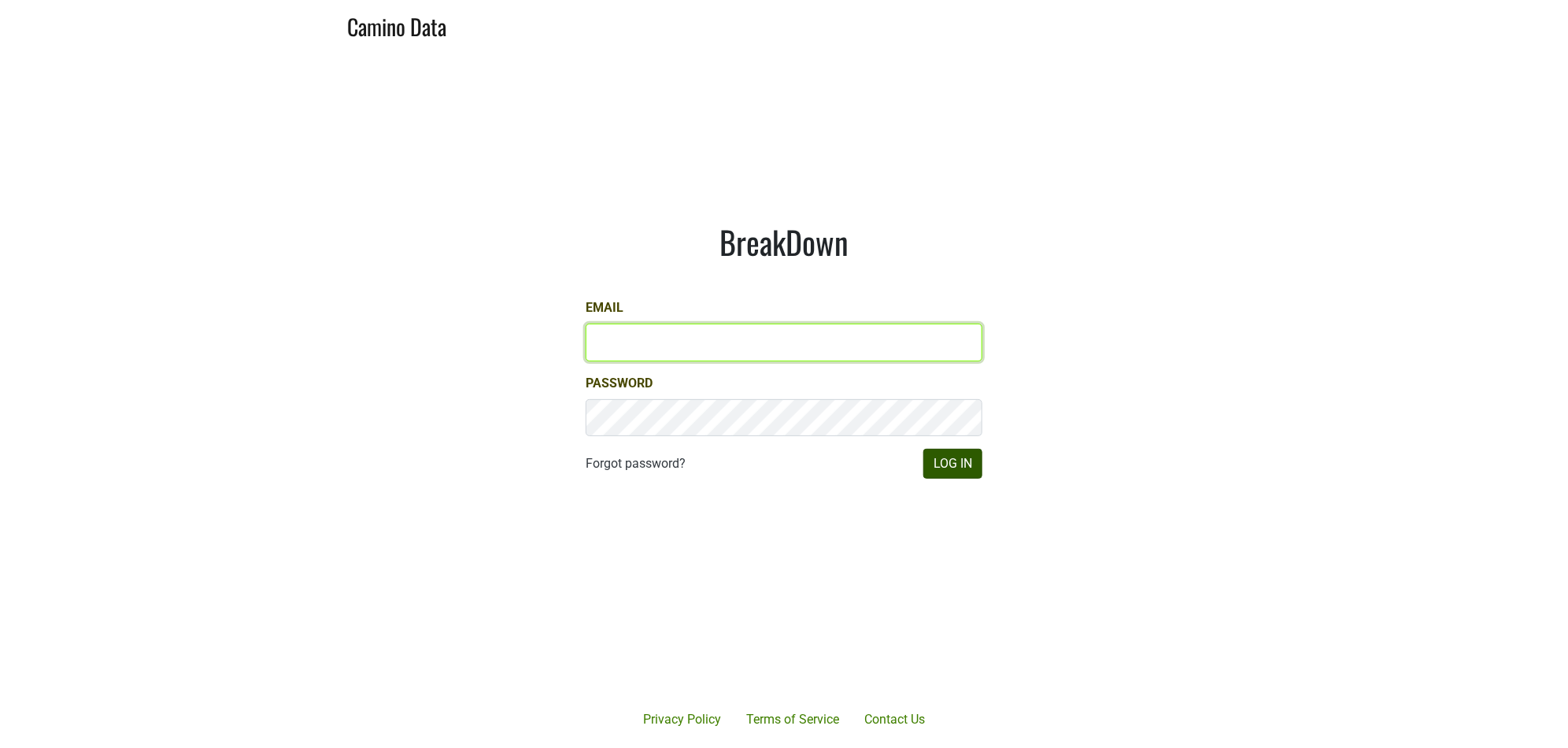
type input "[PERSON_NAME][EMAIL_ADDRESS][DOMAIN_NAME]"
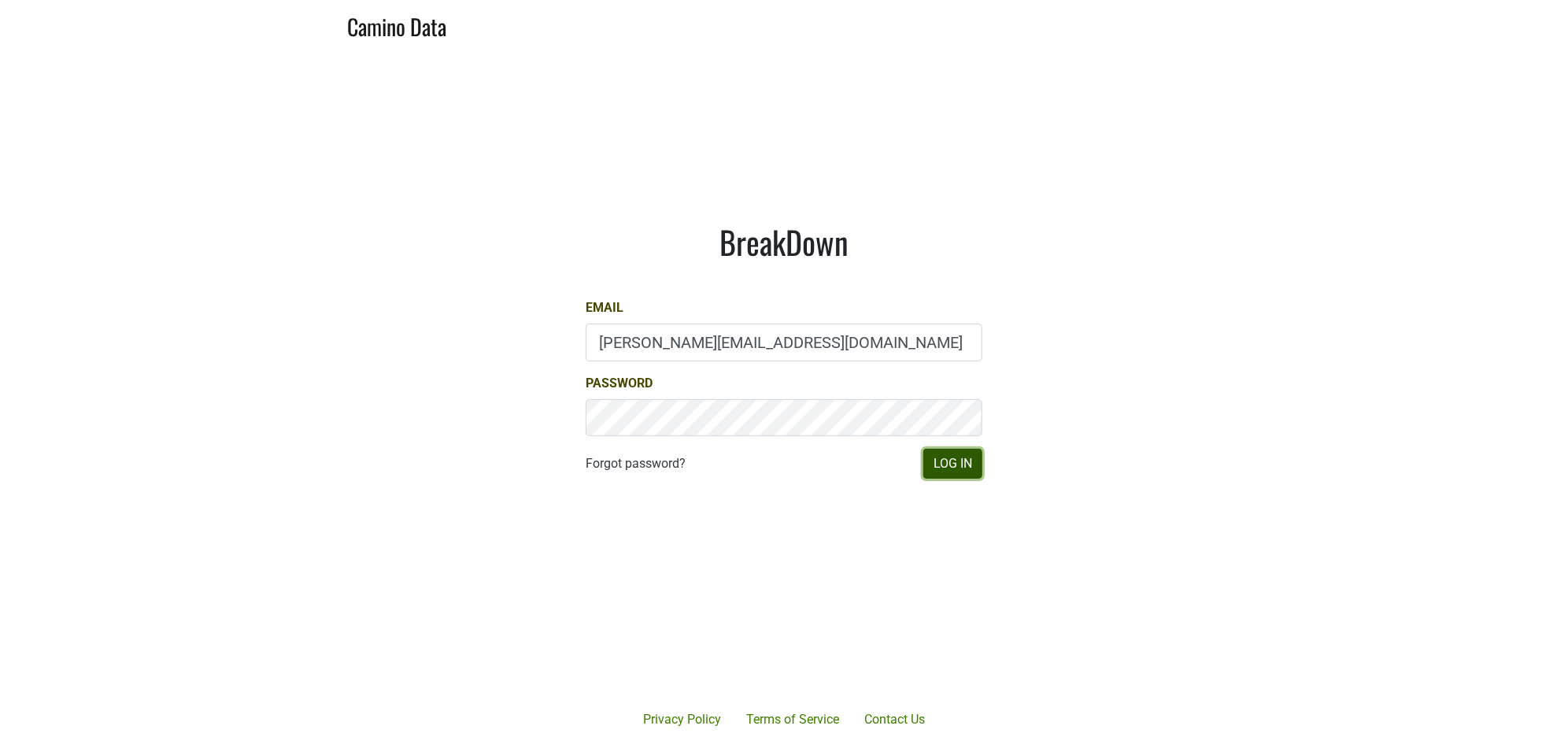
click at [956, 464] on button "Log In" at bounding box center [953, 464] width 59 height 30
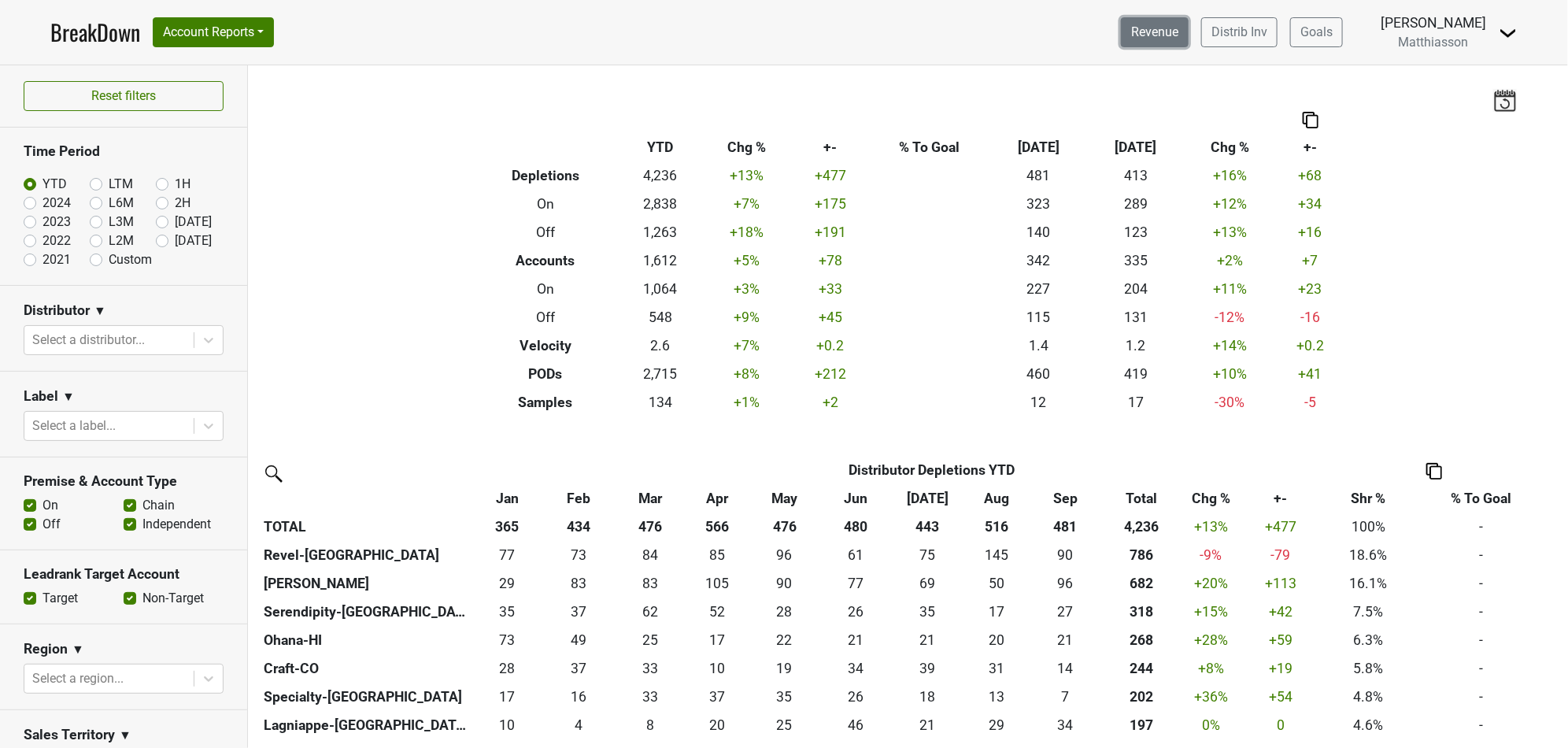
click at [1153, 32] on link "Revenue" at bounding box center [1154, 32] width 67 height 30
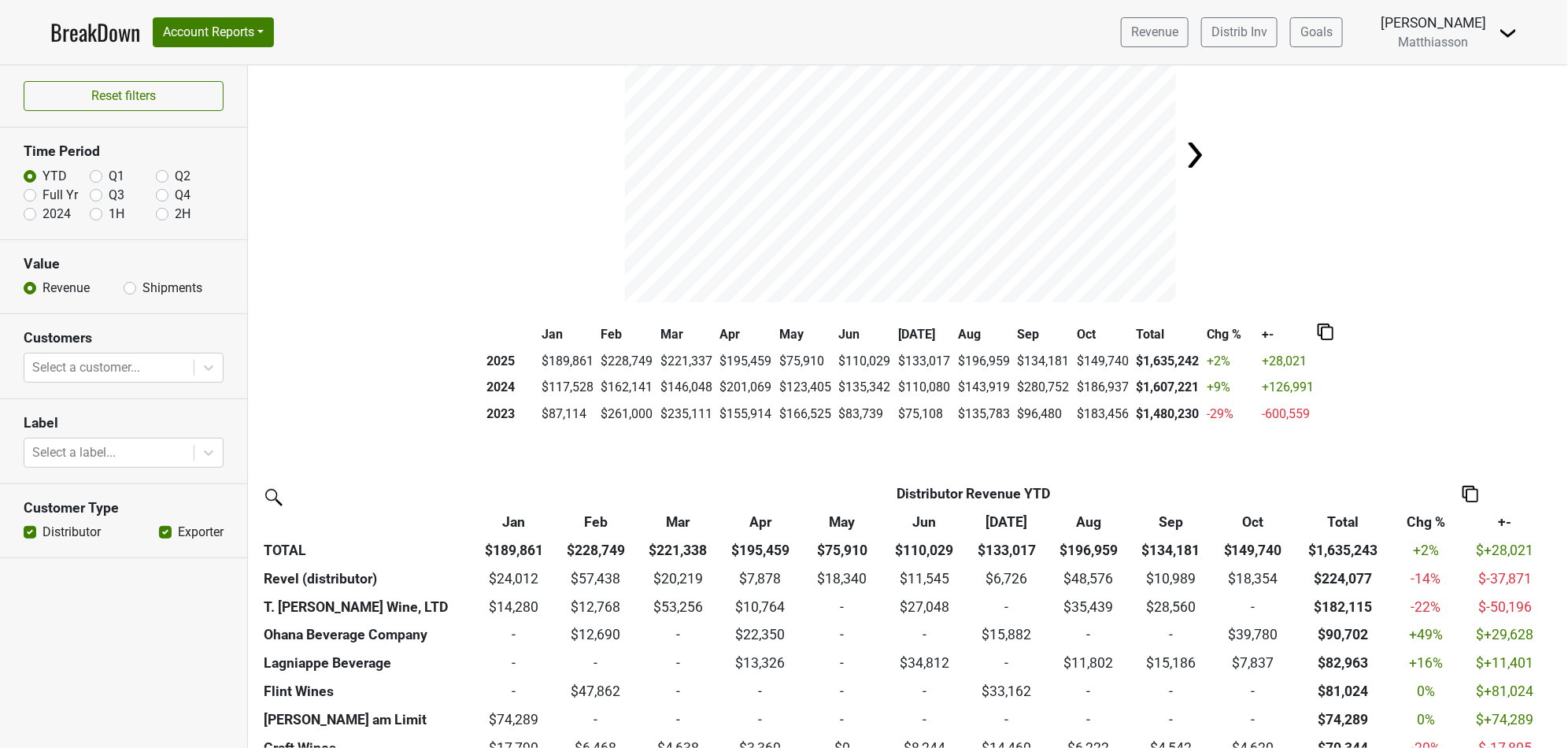
scroll to position [99, 0]
